Goal: Information Seeking & Learning: Learn about a topic

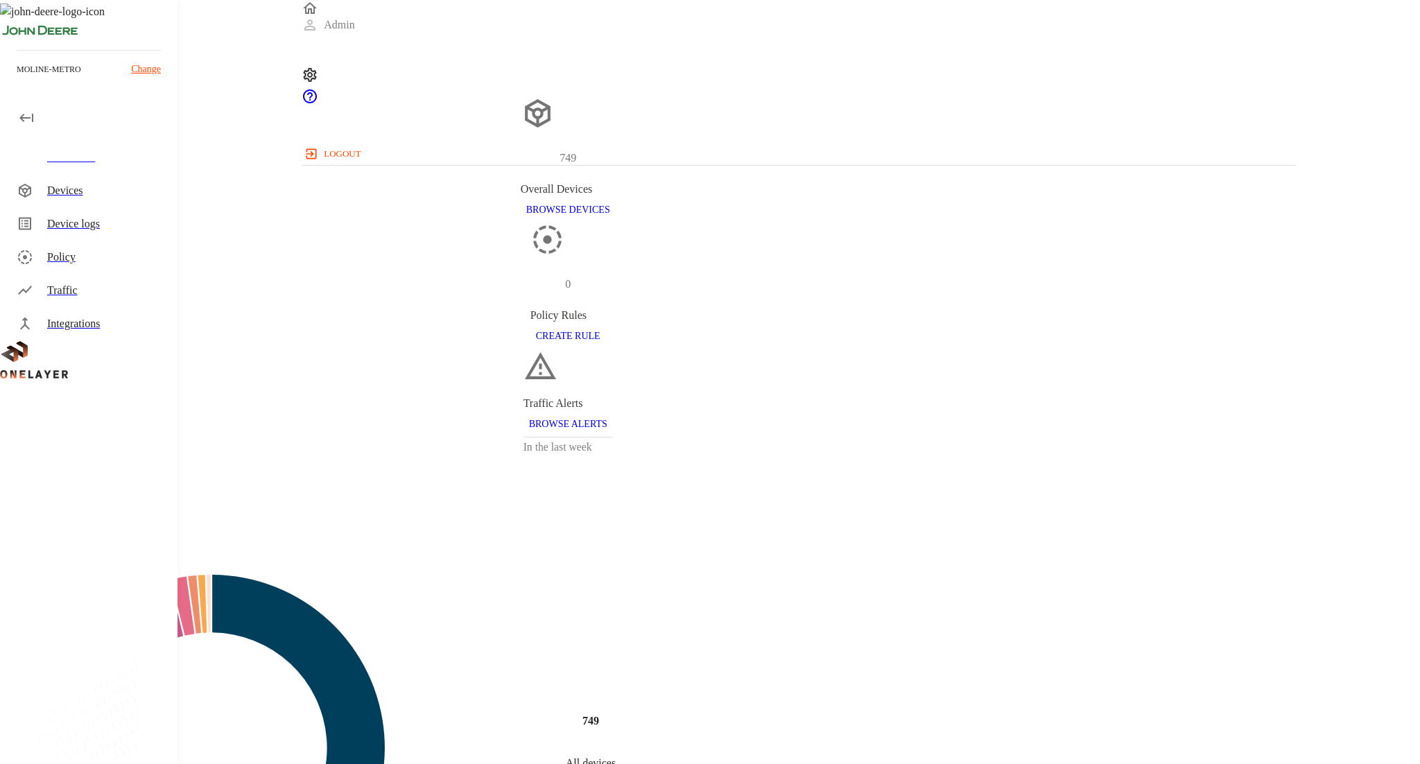
click at [101, 297] on div "Traffic" at bounding box center [106, 290] width 119 height 17
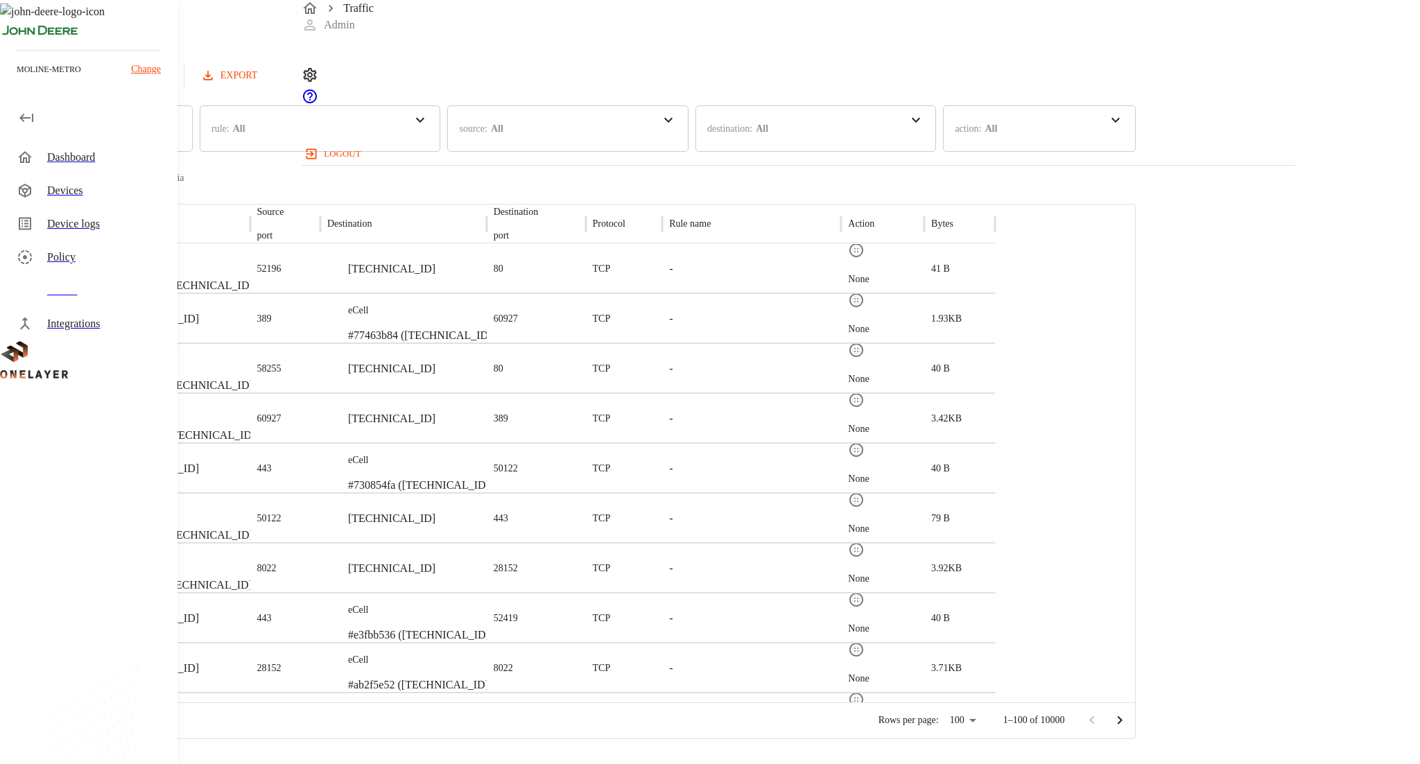
click at [64, 205] on div "Devices" at bounding box center [92, 190] width 172 height 33
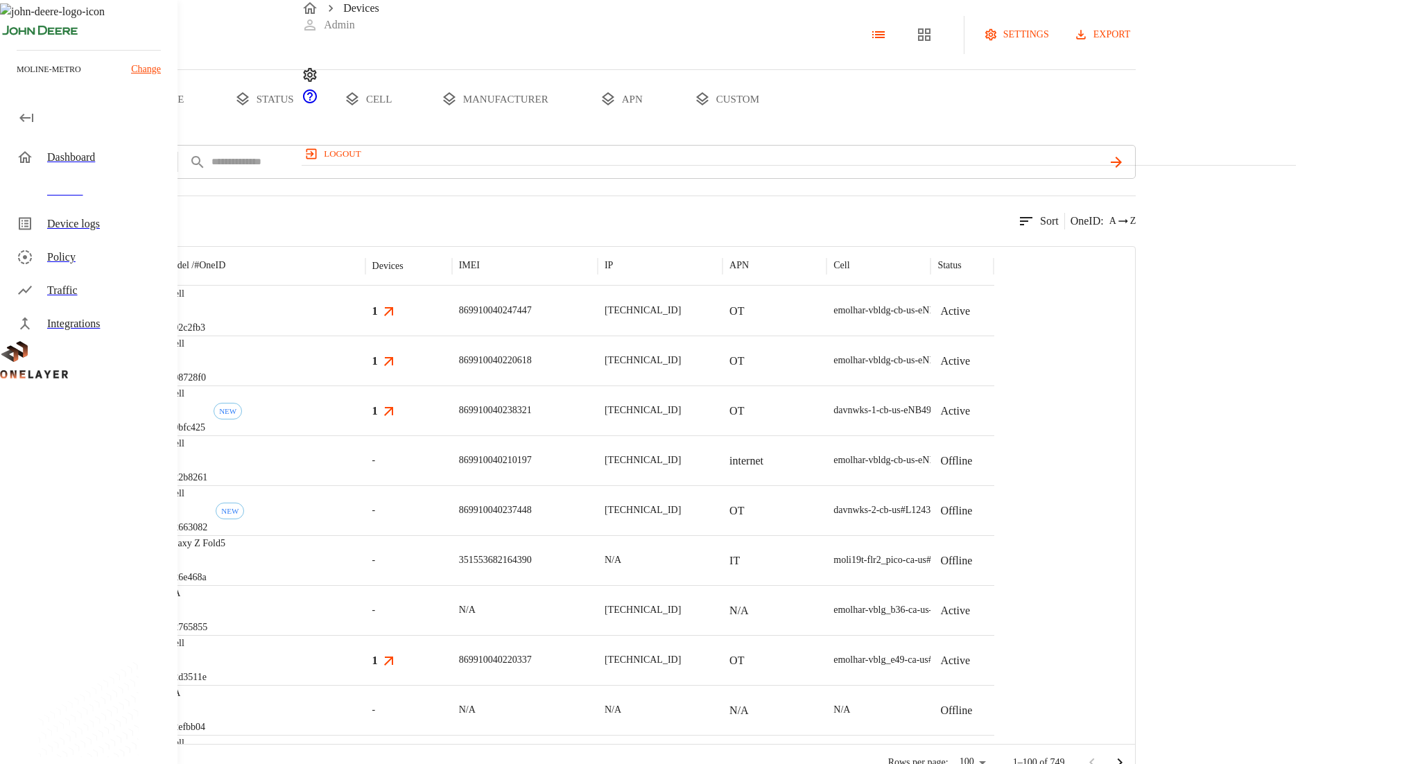
click at [71, 239] on div "Device logs" at bounding box center [92, 223] width 172 height 33
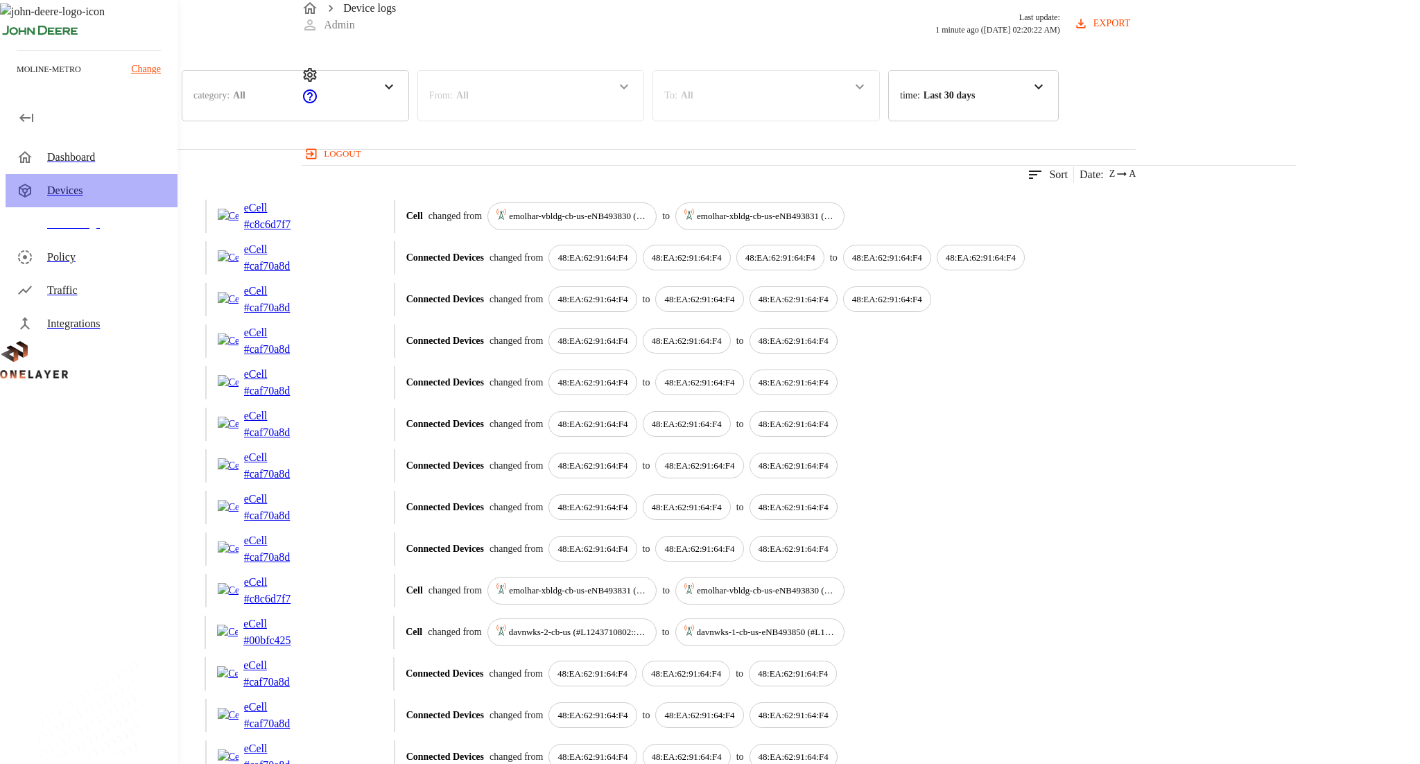
click at [103, 187] on div "Devices" at bounding box center [106, 190] width 119 height 17
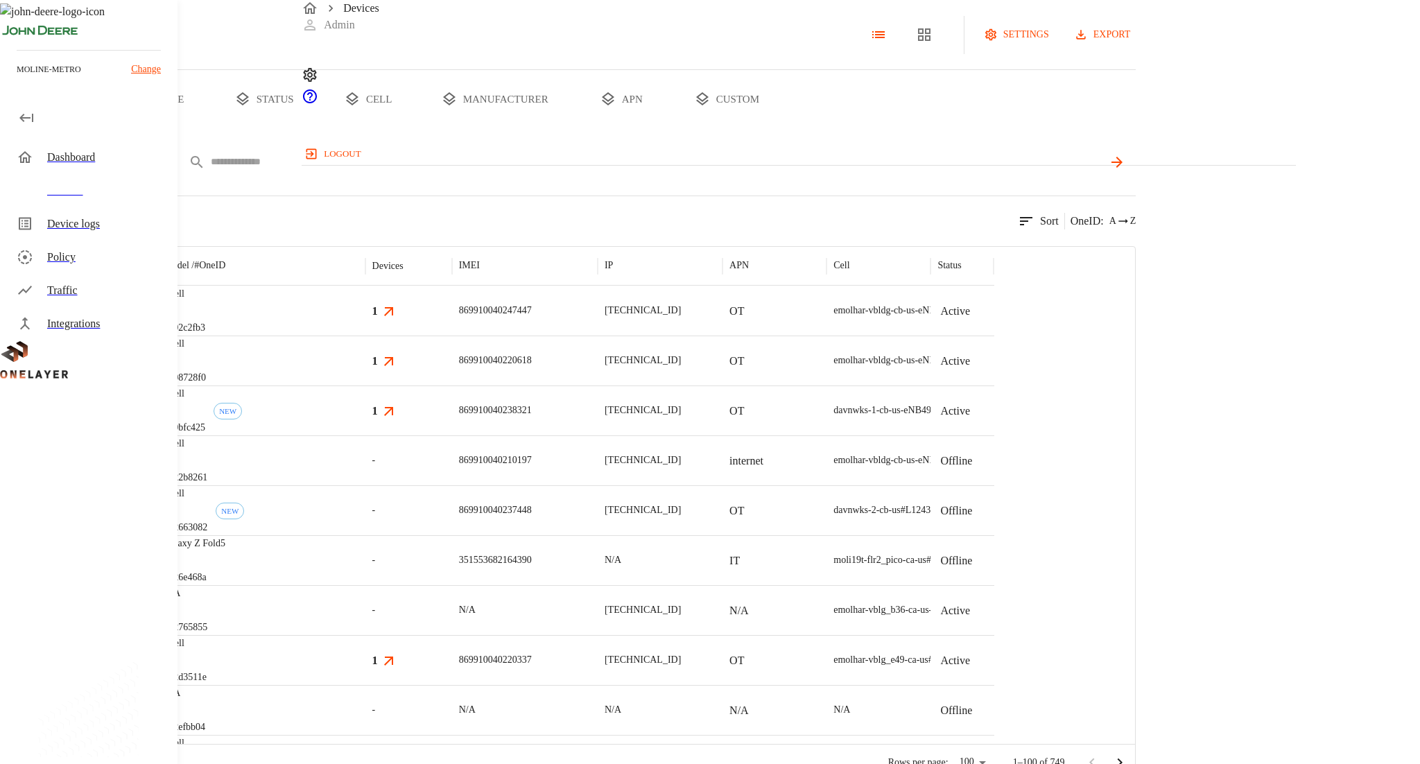
click at [443, 205] on body "Devices Admin logout moline-metro Change Dashboard Devices Device logs Policy T…" at bounding box center [710, 390] width 1420 height 781
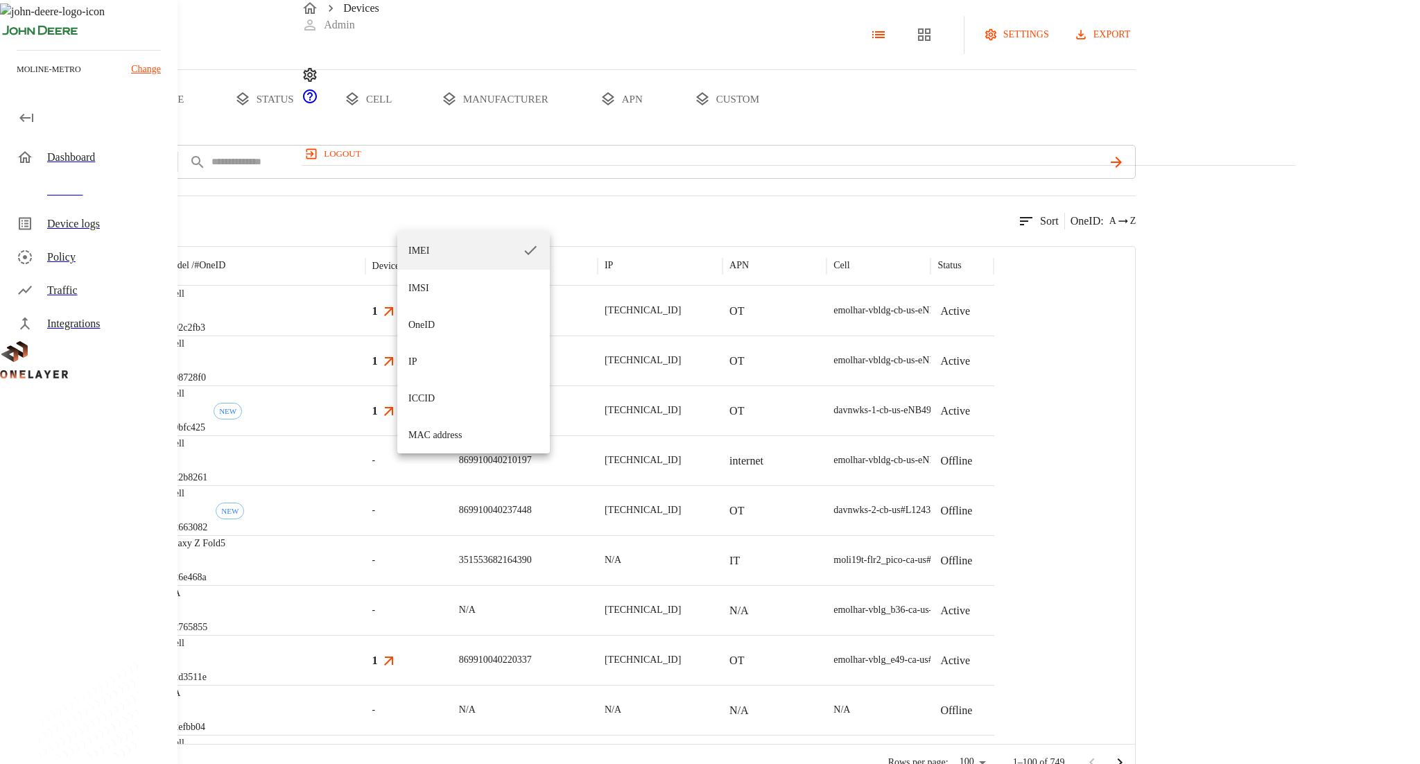
click at [469, 288] on li "IMSI" at bounding box center [473, 288] width 153 height 37
type input "****"
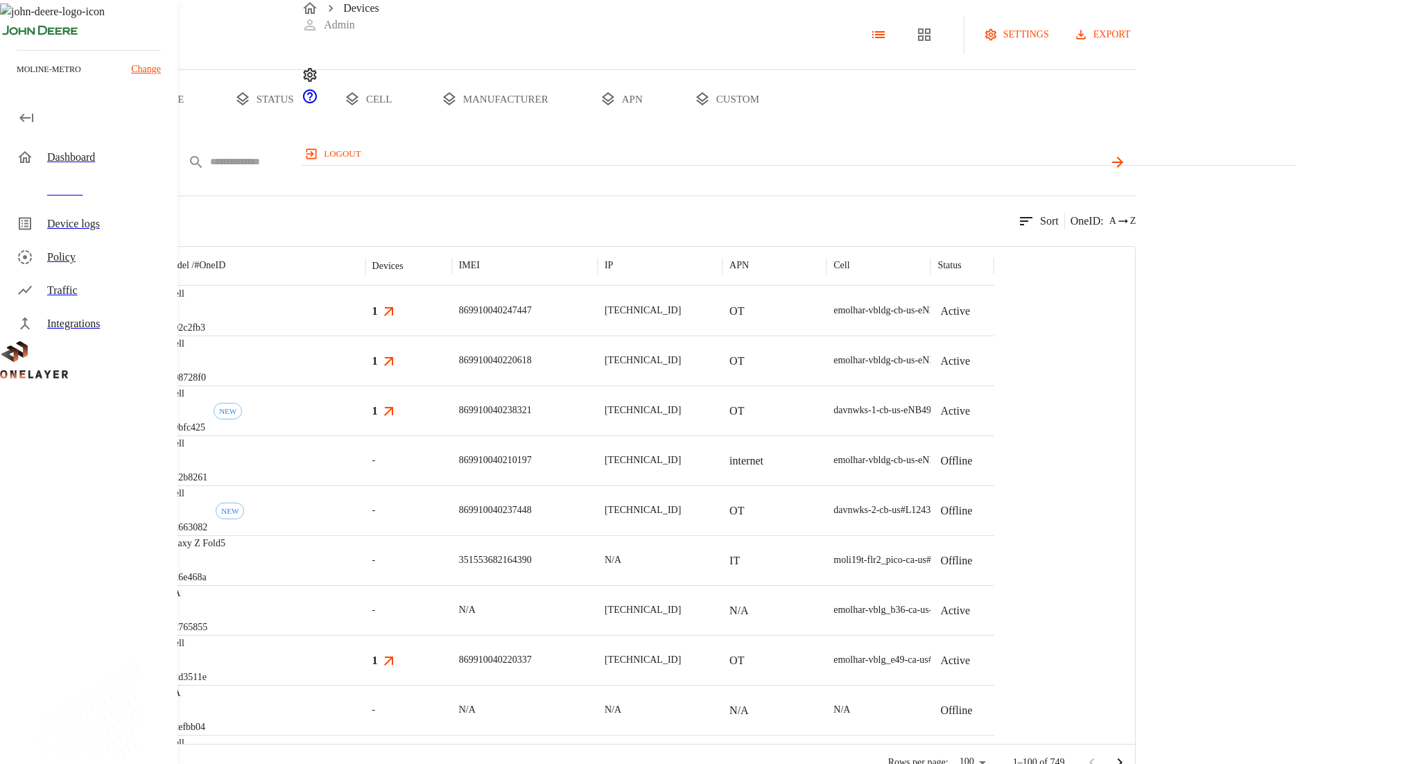
click at [531, 172] on input "text" at bounding box center [657, 162] width 894 height 20
paste input "**********"
type input "**********"
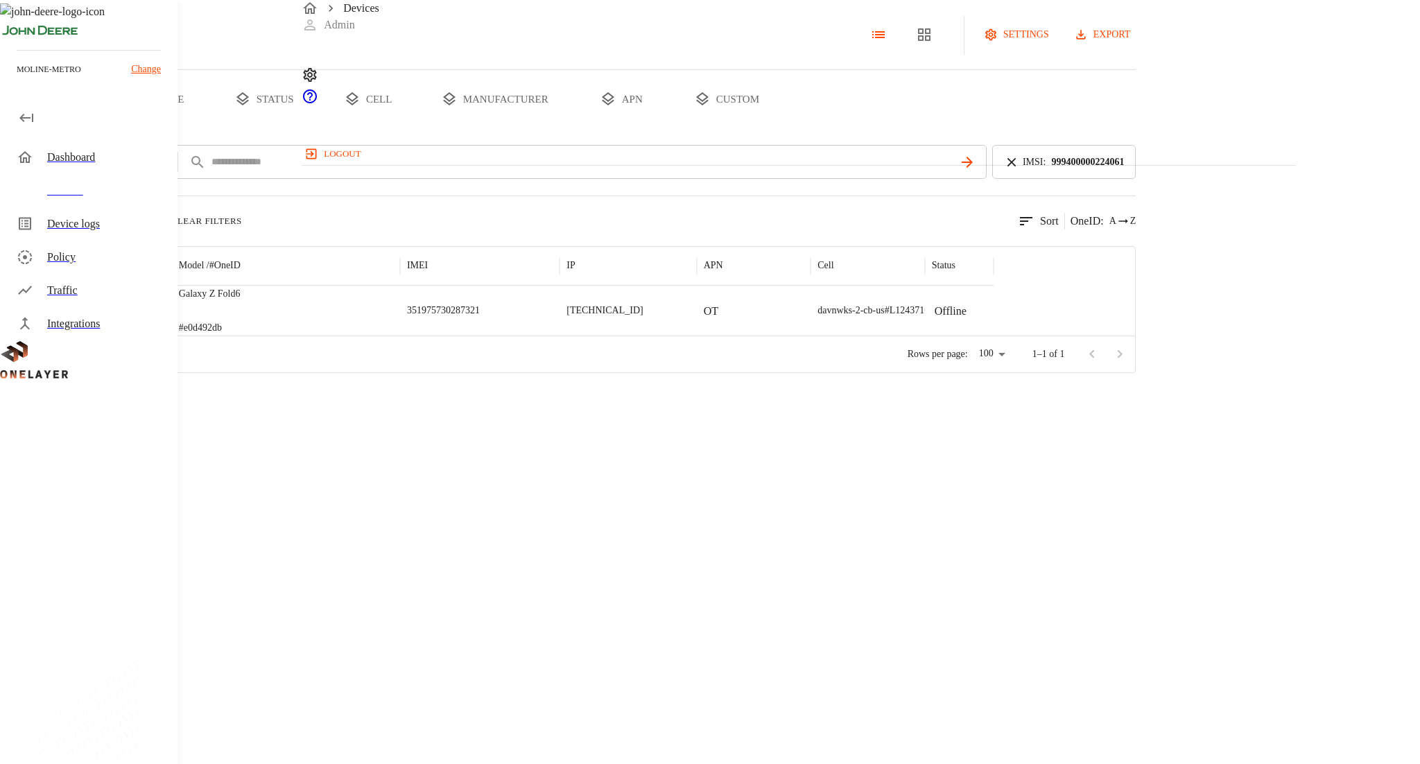
click at [400, 336] on div "Galaxy Z Fold6 #e0d492db" at bounding box center [286, 311] width 228 height 50
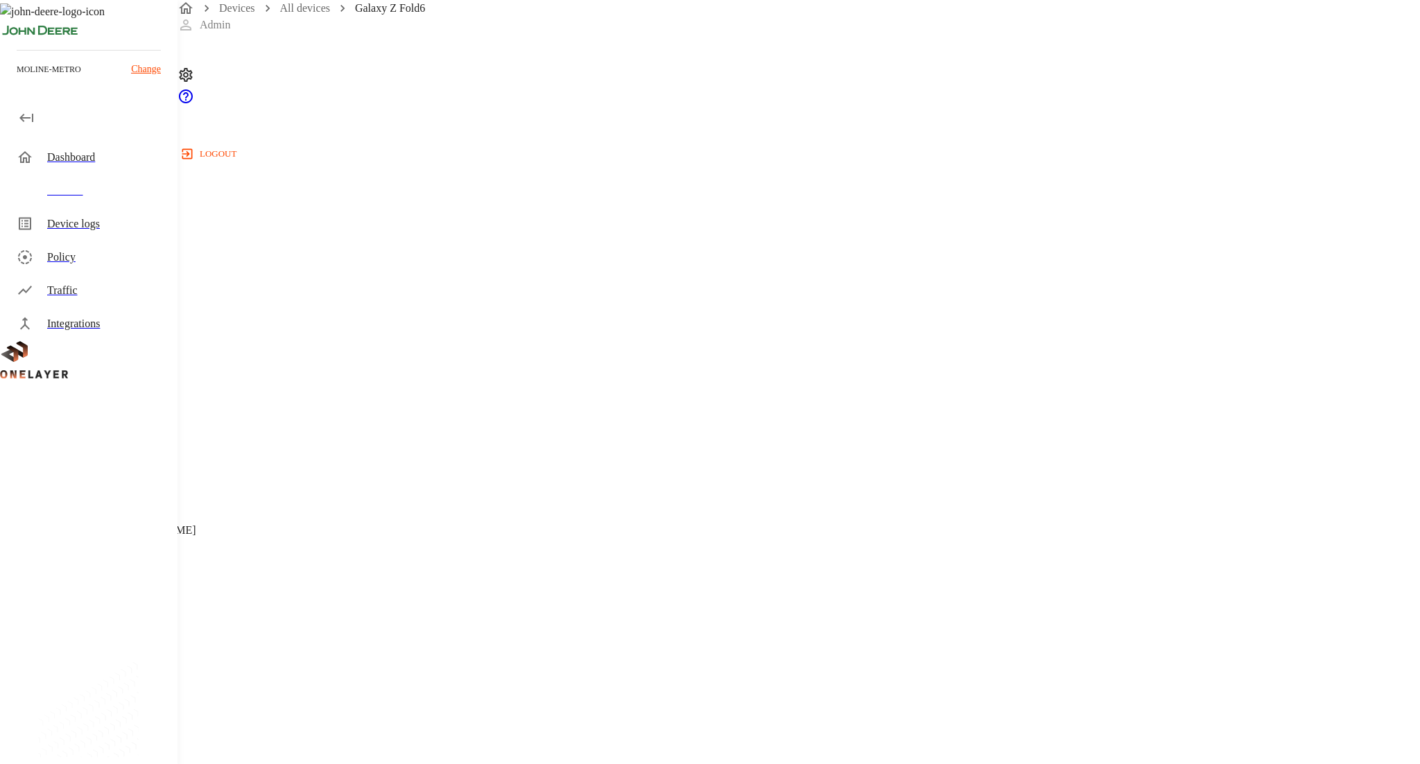
scroll to position [311, 0]
click at [103, 223] on div "Device logs" at bounding box center [106, 224] width 119 height 17
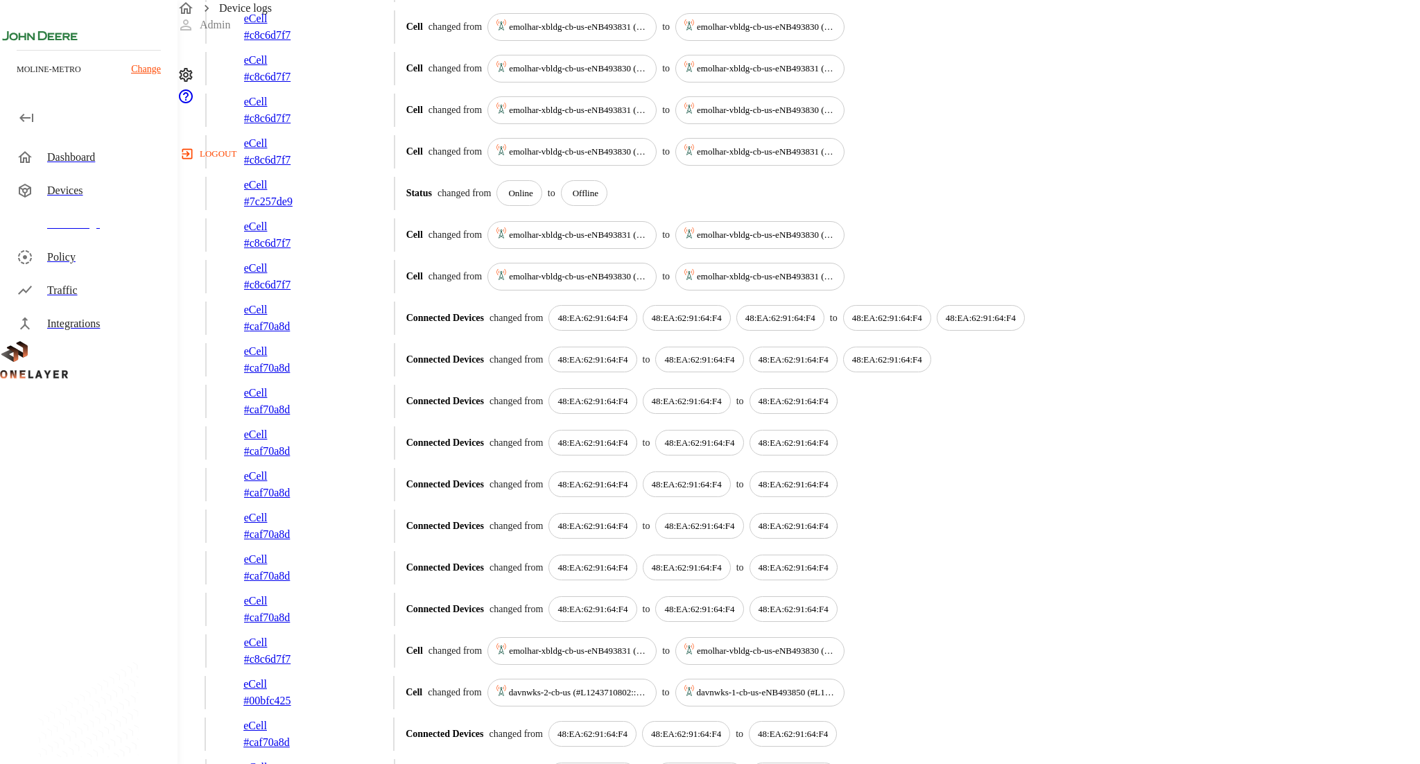
scroll to position [689, 0]
click at [313, 318] on p "eCell" at bounding box center [278, 309] width 69 height 17
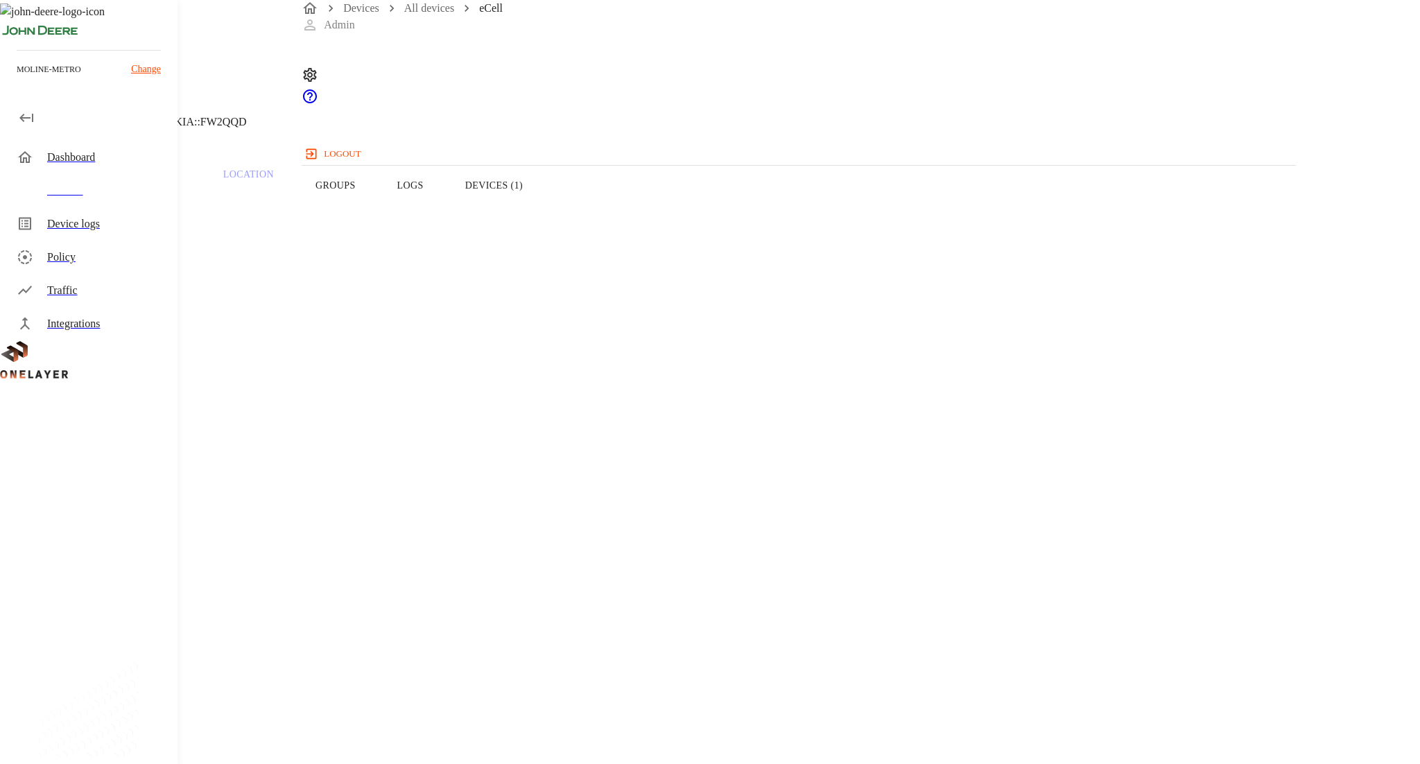
click at [544, 218] on button "Devices (1)" at bounding box center [493, 185] width 99 height 88
click at [95, 221] on button "Overview" at bounding box center [47, 185] width 95 height 88
click at [128, 162] on div "Dashboard" at bounding box center [106, 157] width 119 height 17
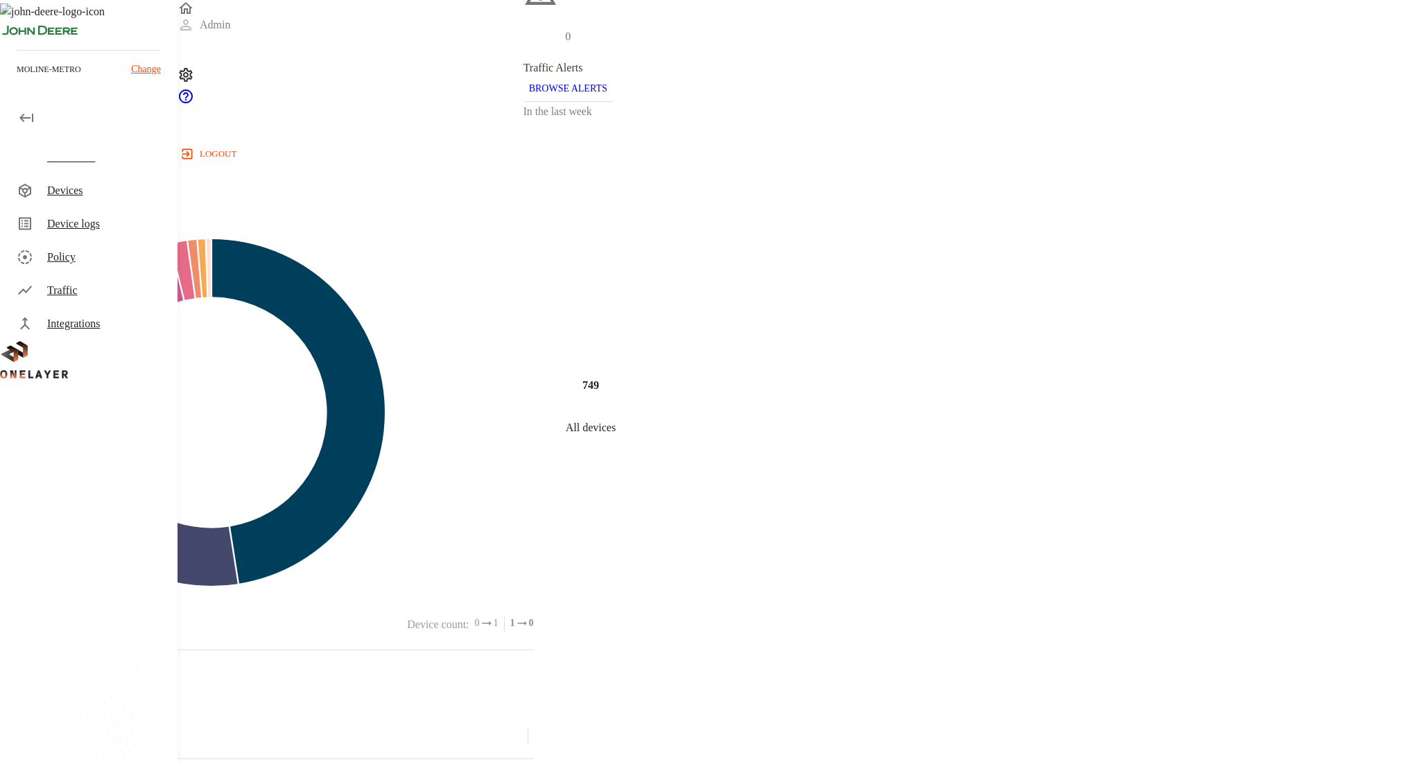
scroll to position [232, 0]
click at [57, 183] on div "Devices" at bounding box center [106, 190] width 119 height 17
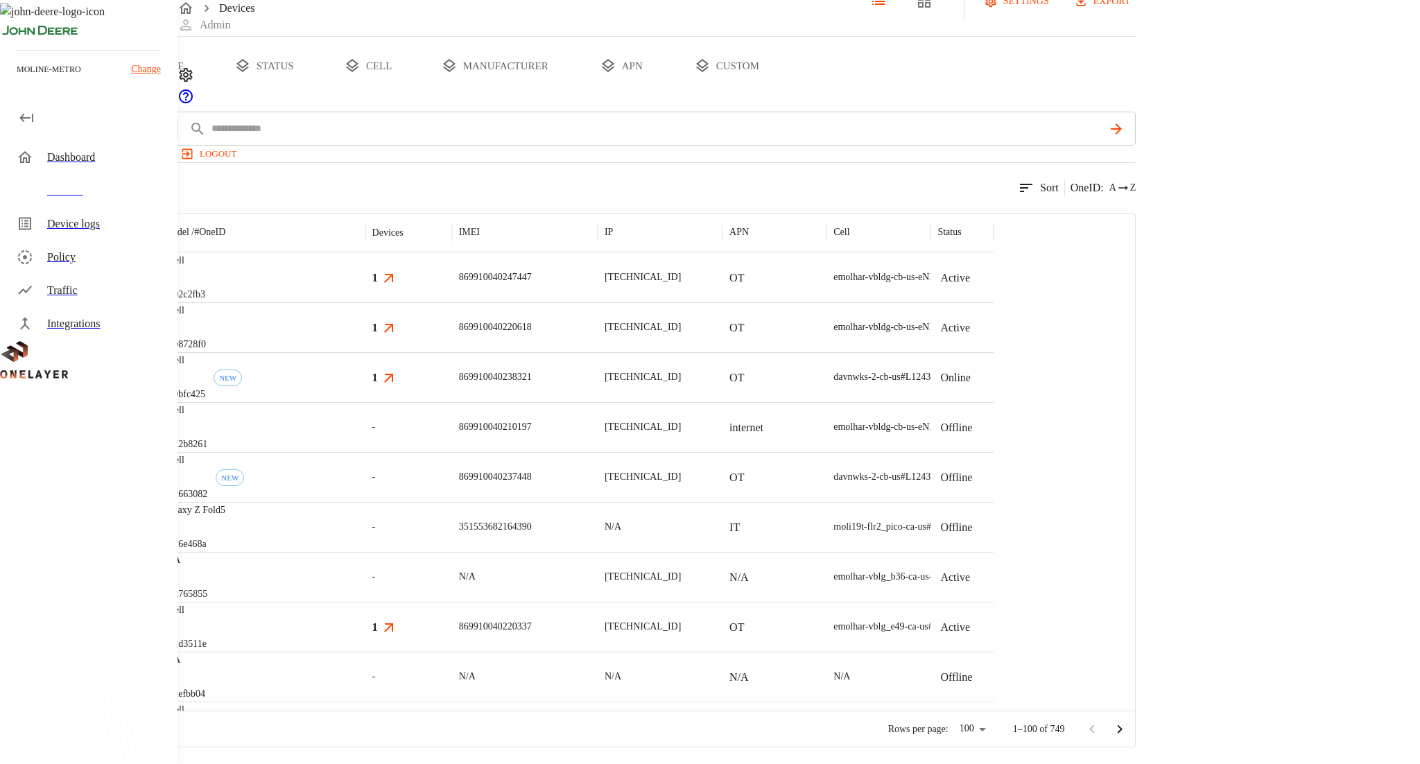
scroll to position [92, 0]
click at [536, 119] on input "text" at bounding box center [657, 129] width 894 height 20
paste input "**********"
type input "**********"
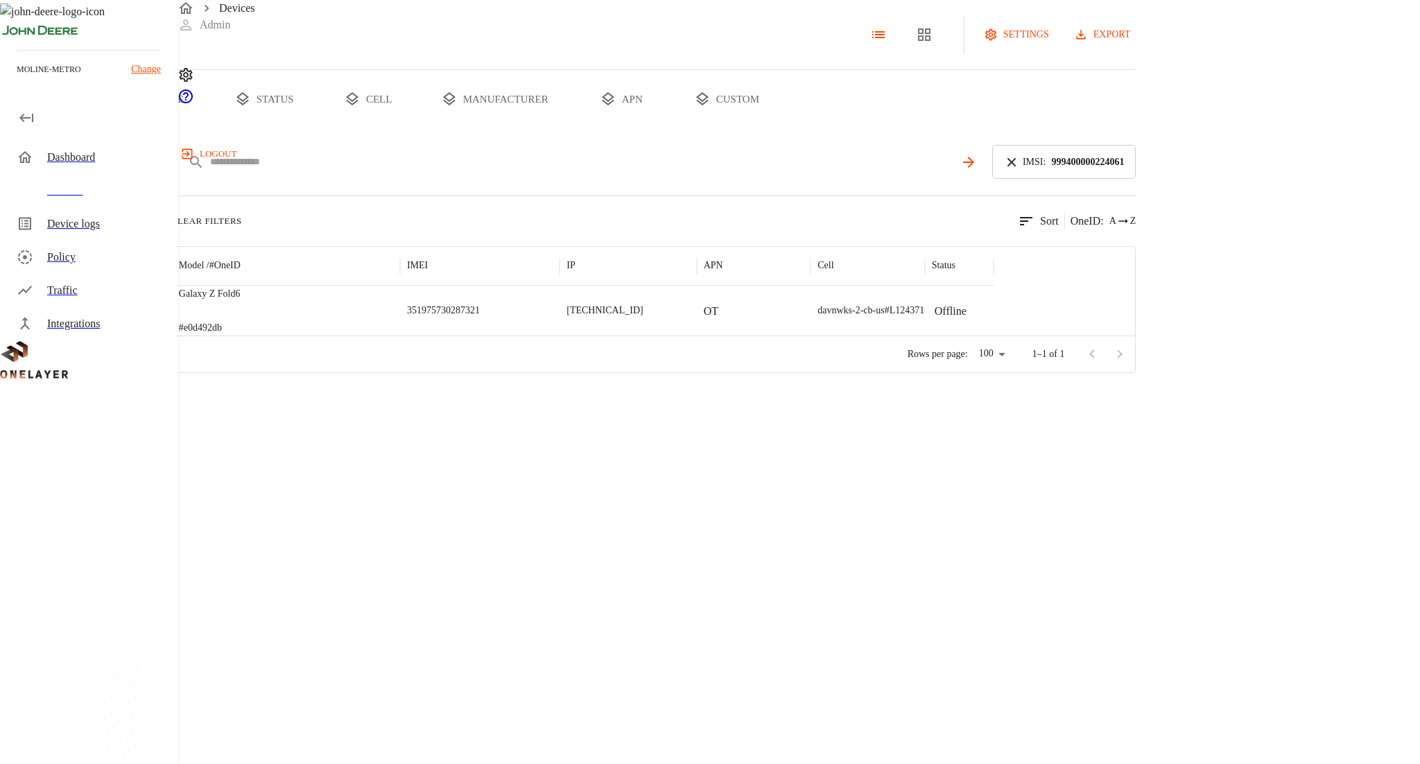
scroll to position [53, 0]
click at [400, 308] on div "Galaxy Z Fold6 #e0d492db" at bounding box center [286, 311] width 228 height 50
